Goal: Task Accomplishment & Management: Use online tool/utility

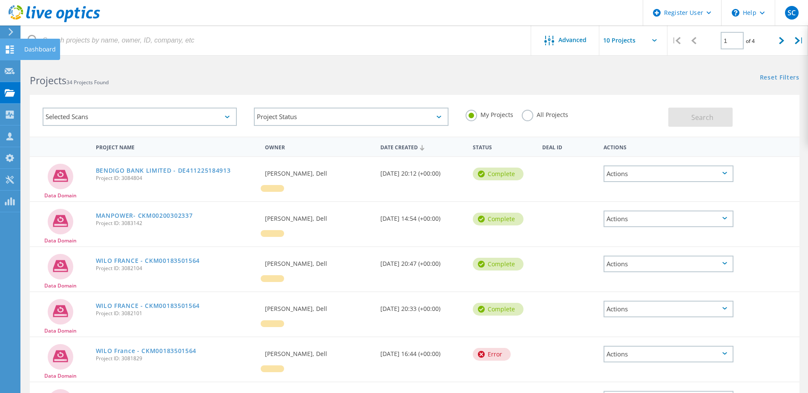
click at [6, 49] on icon at bounding box center [10, 50] width 10 height 8
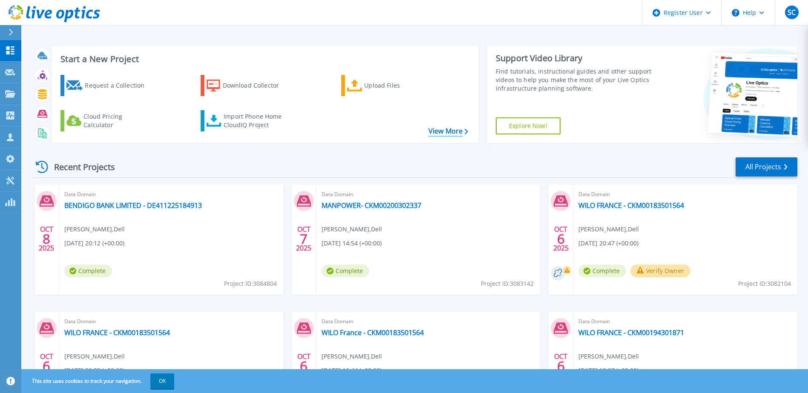
click at [458, 127] on link "View More" at bounding box center [448, 131] width 40 height 8
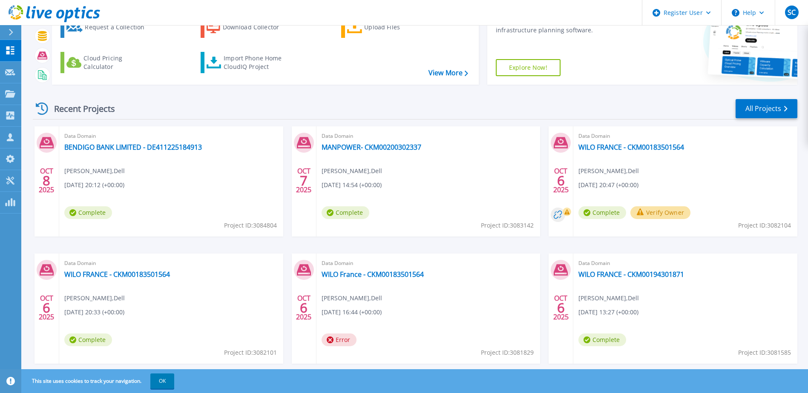
scroll to position [78, 0]
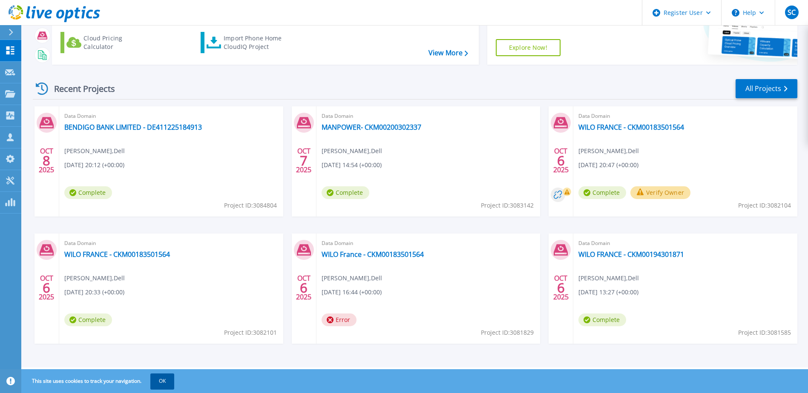
click at [168, 386] on button "OK" at bounding box center [162, 381] width 24 height 15
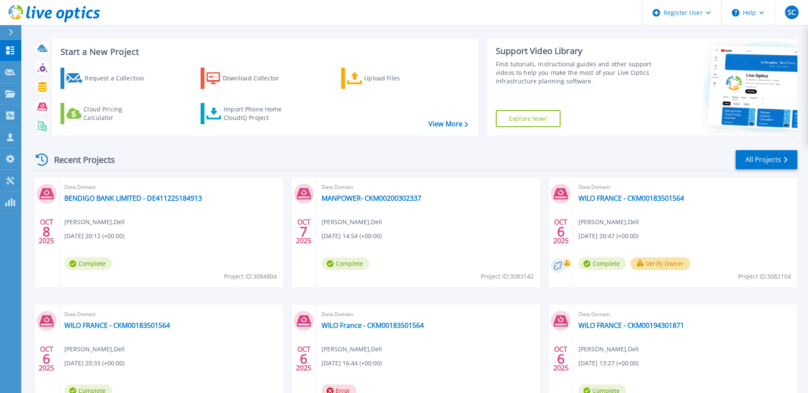
scroll to position [0, 0]
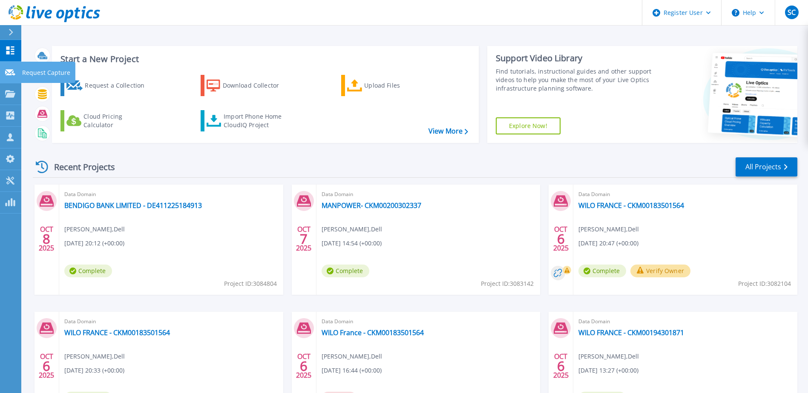
click at [0, 77] on link "Request Capture Request Capture" at bounding box center [10, 73] width 21 height 22
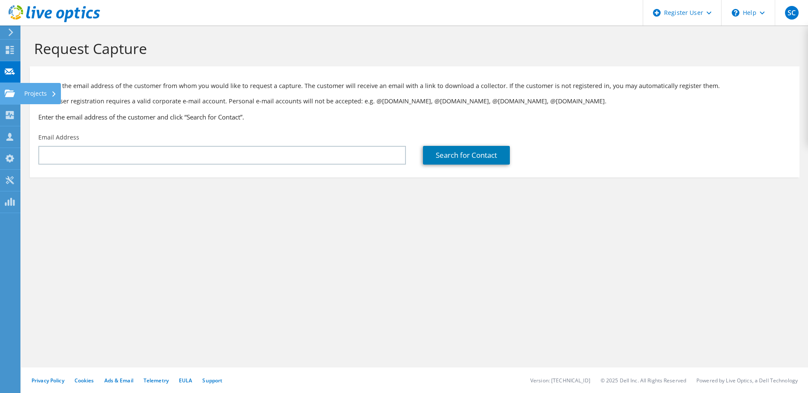
click at [13, 92] on icon at bounding box center [10, 93] width 10 height 8
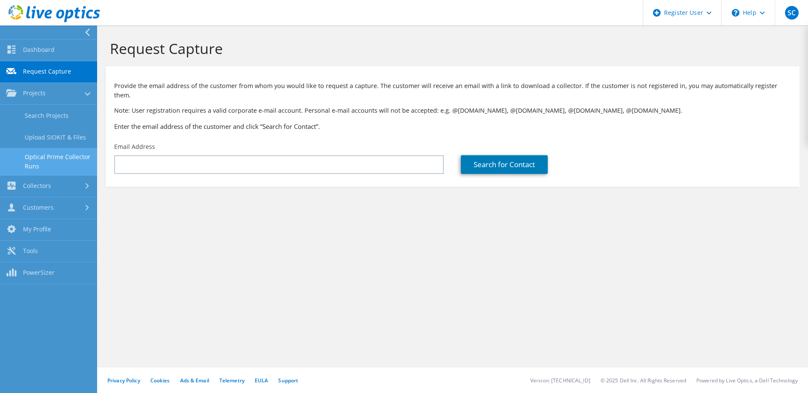
click at [52, 157] on link "Optical Prime Collector Runs" at bounding box center [48, 161] width 97 height 27
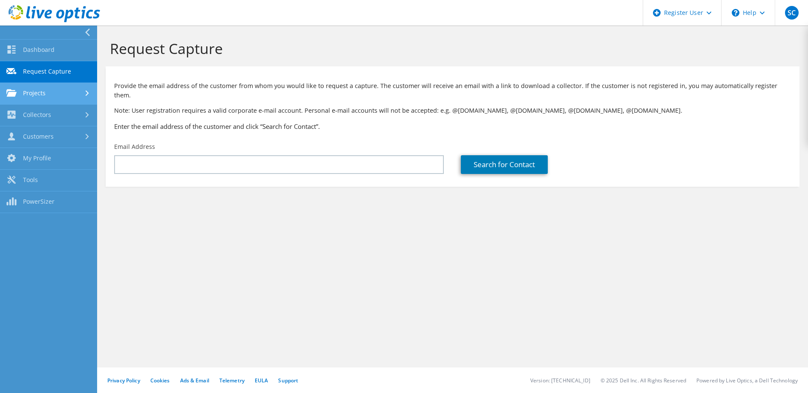
click at [58, 92] on link "Projects" at bounding box center [48, 94] width 97 height 22
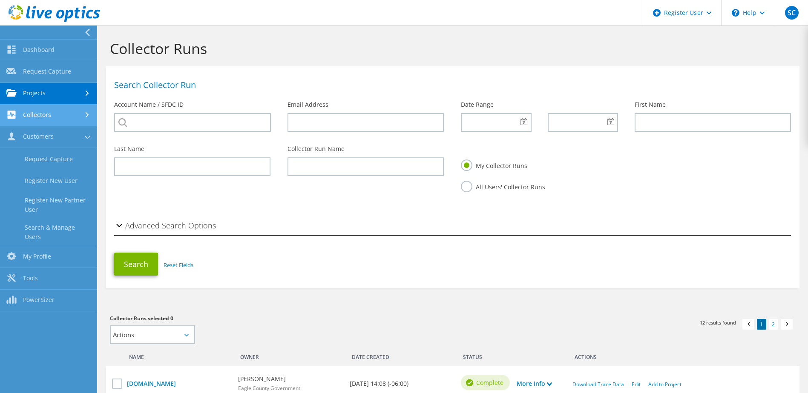
click at [40, 117] on link "Collectors" at bounding box center [48, 116] width 97 height 22
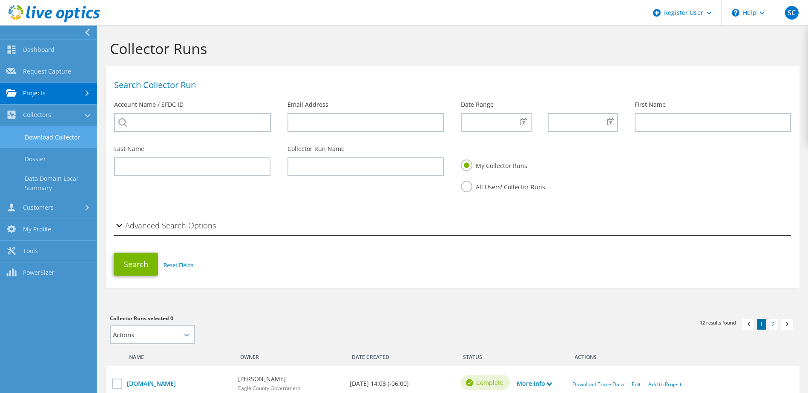
click at [44, 134] on link "Download Collector" at bounding box center [48, 137] width 97 height 22
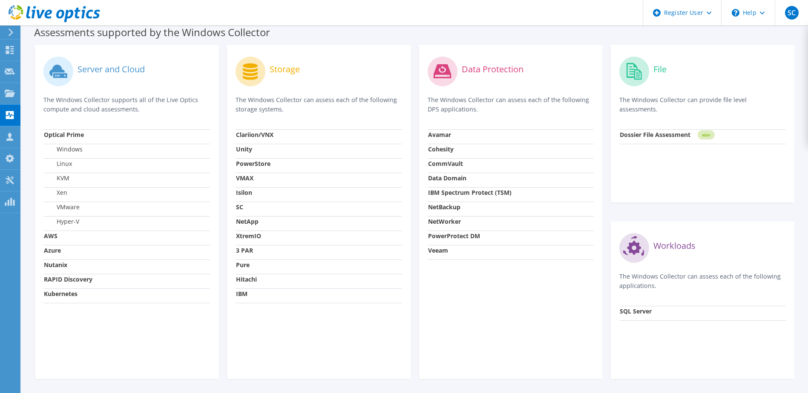
scroll to position [241, 0]
